Goal: Information Seeking & Learning: Learn about a topic

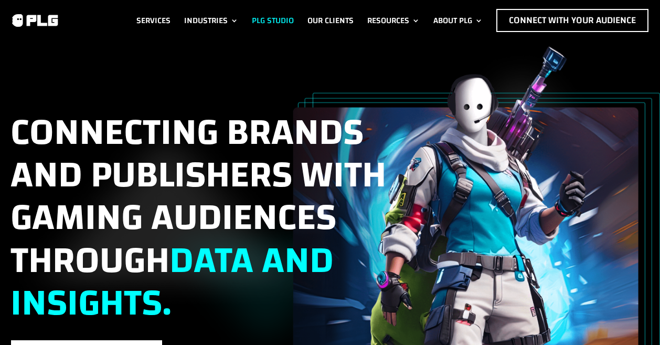
click at [263, 14] on link "PLG Studio" at bounding box center [273, 20] width 42 height 23
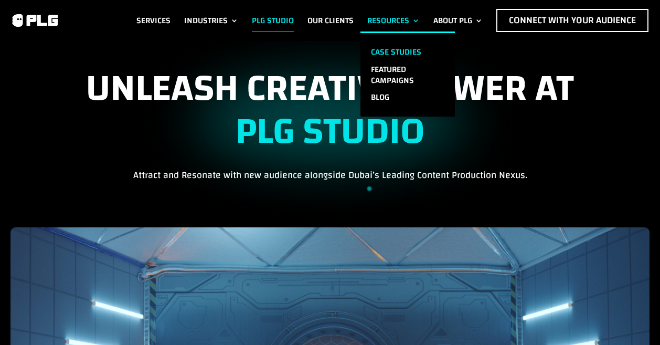
click at [381, 46] on link "Case Studies" at bounding box center [407, 52] width 94 height 17
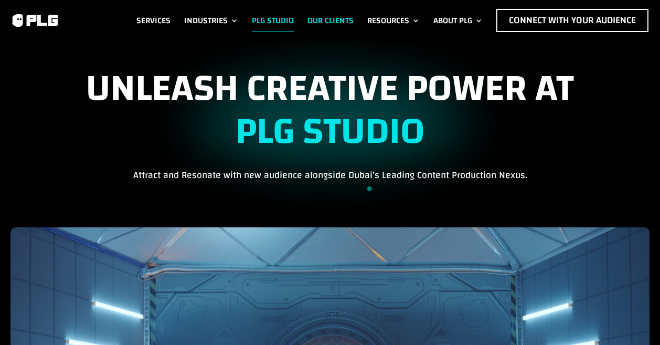
click at [318, 20] on link "Our Clients" at bounding box center [330, 20] width 46 height 23
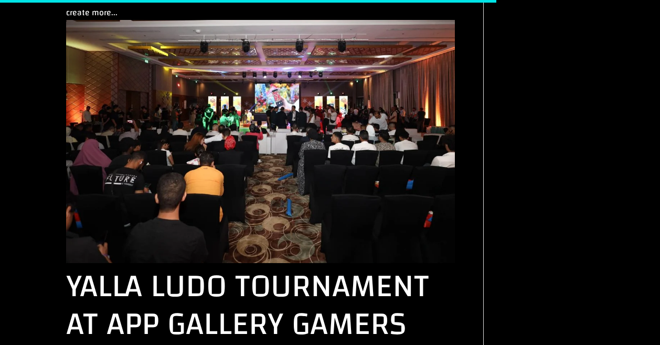
scroll to position [1912, 0]
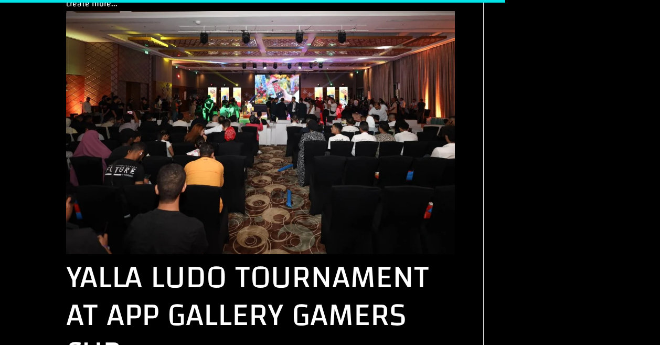
click at [216, 247] on link "Yalla Ludo Tournament at App Gallery Gamers Cup" at bounding box center [247, 314] width 363 height 135
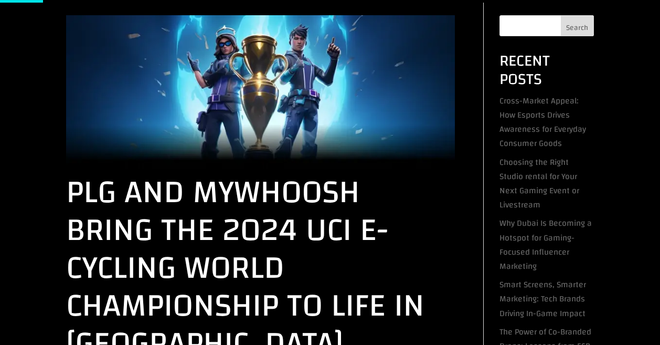
scroll to position [174, 0]
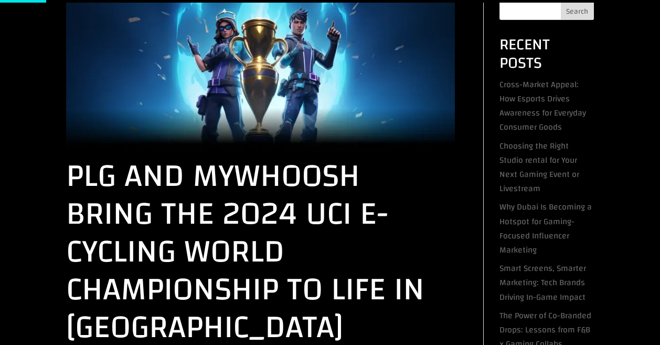
click at [207, 211] on link "PLG and MyWhoosh Bring the 2024 UCI e-Cycling World Championship to Life in Abu…" at bounding box center [245, 251] width 358 height 211
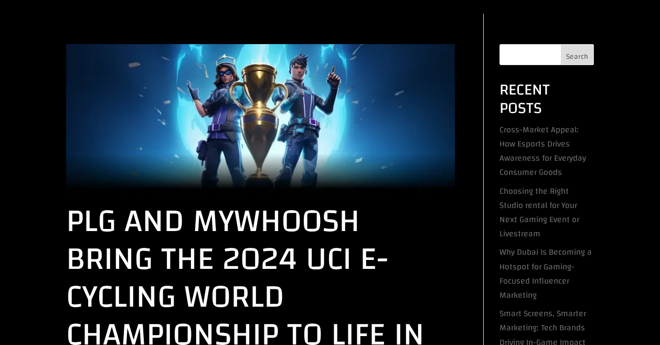
scroll to position [0, 0]
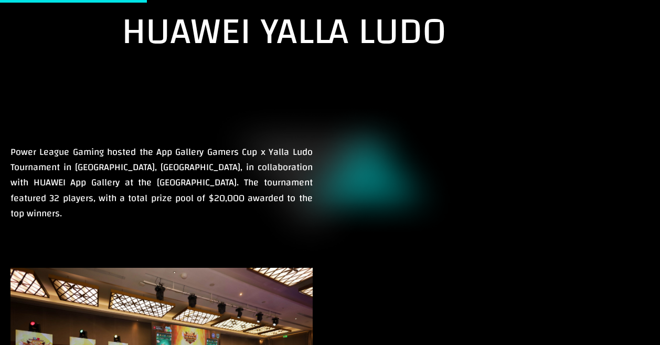
scroll to position [314, 0]
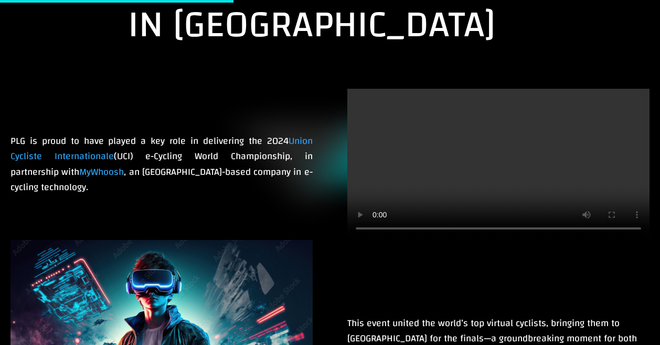
scroll to position [662, 0]
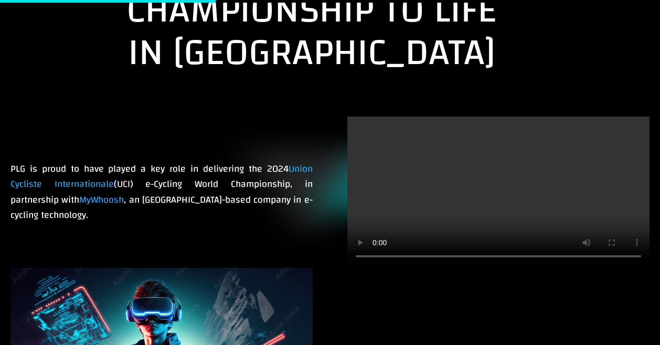
click at [436, 180] on video at bounding box center [498, 191] width 302 height 151
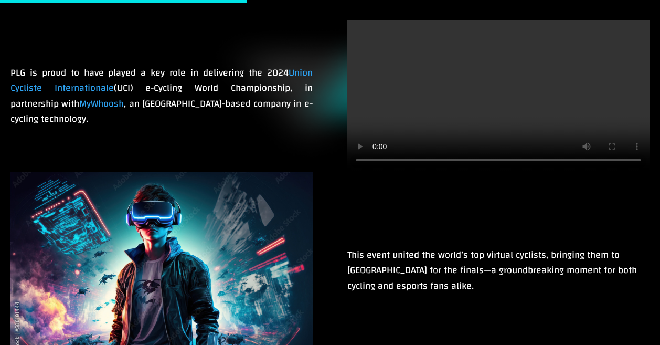
scroll to position [759, 0]
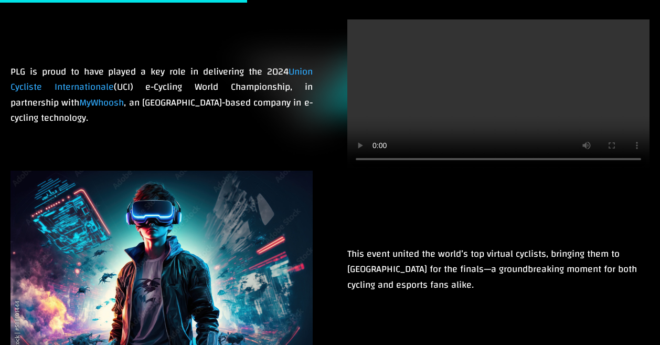
click at [410, 96] on video at bounding box center [498, 94] width 302 height 151
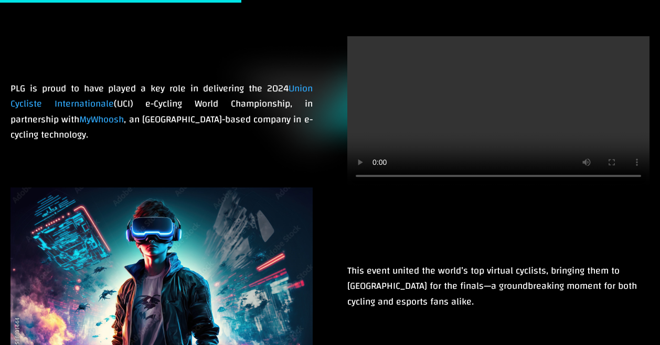
scroll to position [737, 0]
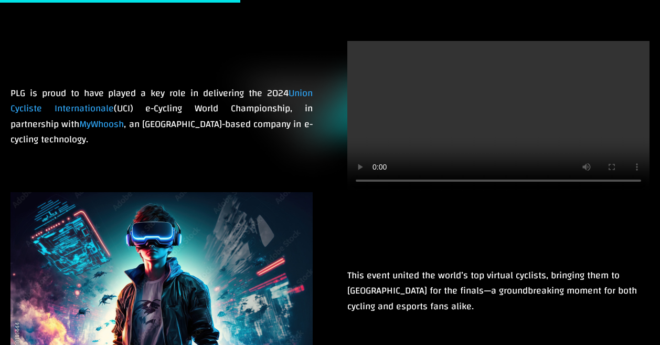
click at [413, 125] on video at bounding box center [498, 116] width 302 height 151
click at [450, 111] on video at bounding box center [498, 116] width 302 height 151
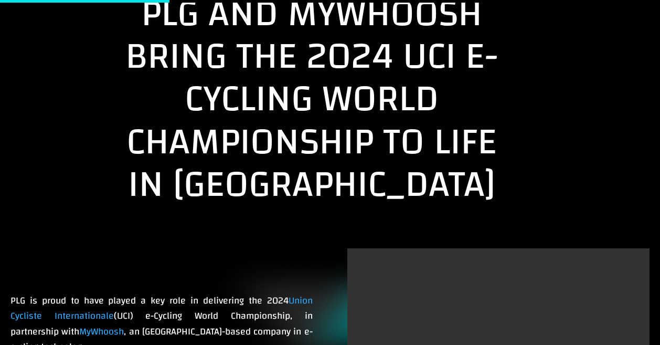
scroll to position [512, 0]
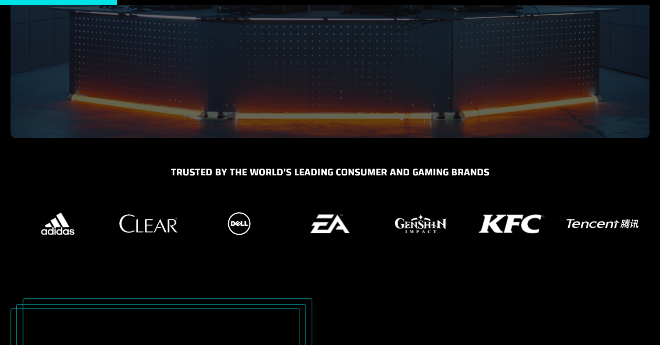
scroll to position [293, 0]
